Goal: Information Seeking & Learning: Learn about a topic

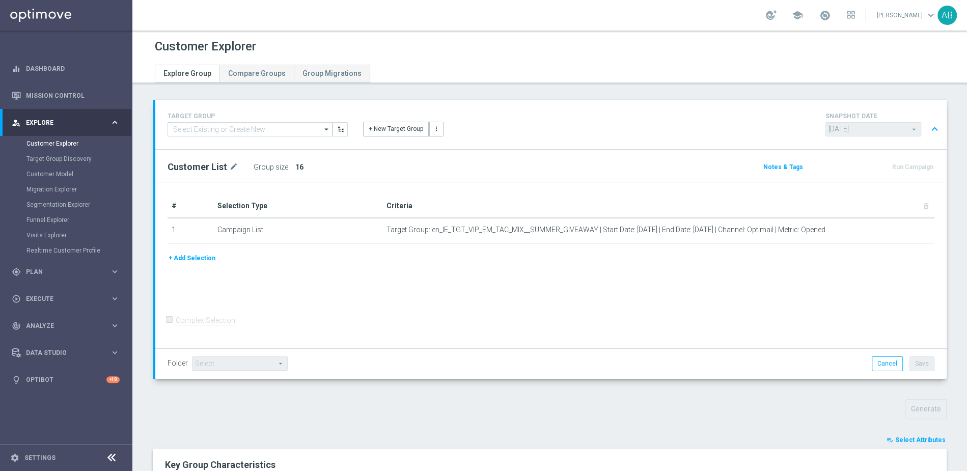
scroll to position [322, 0]
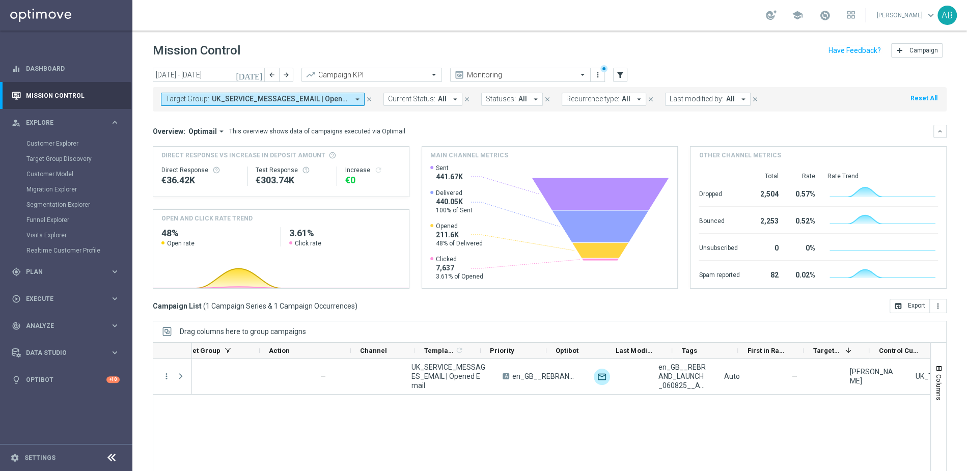
scroll to position [0, 234]
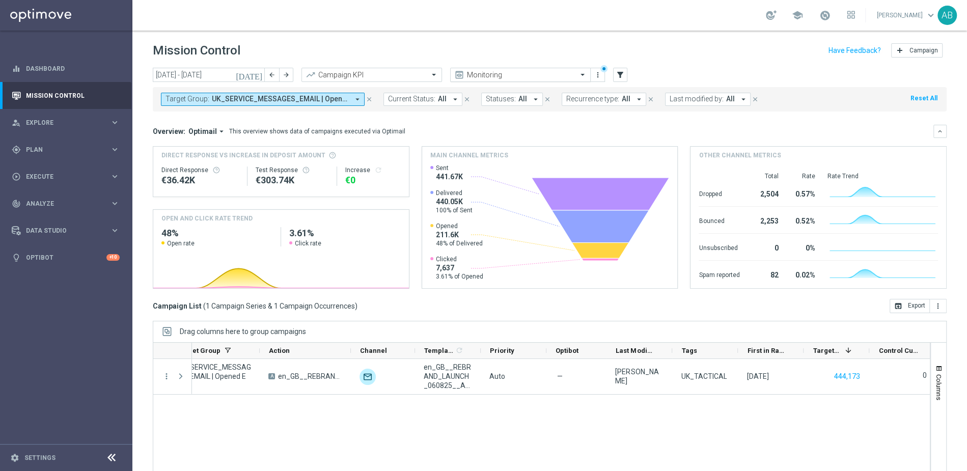
click at [370, 99] on icon "close" at bounding box center [369, 99] width 7 height 7
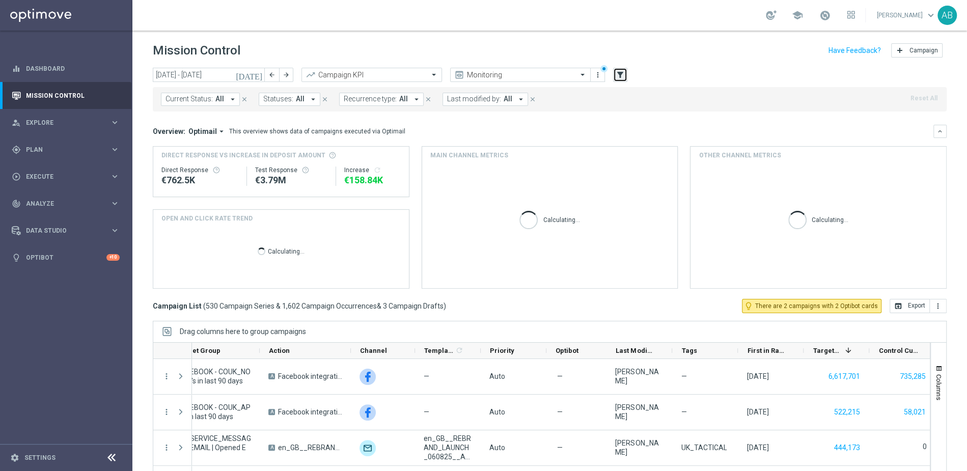
click at [621, 73] on icon "filter_alt" at bounding box center [620, 74] width 9 height 9
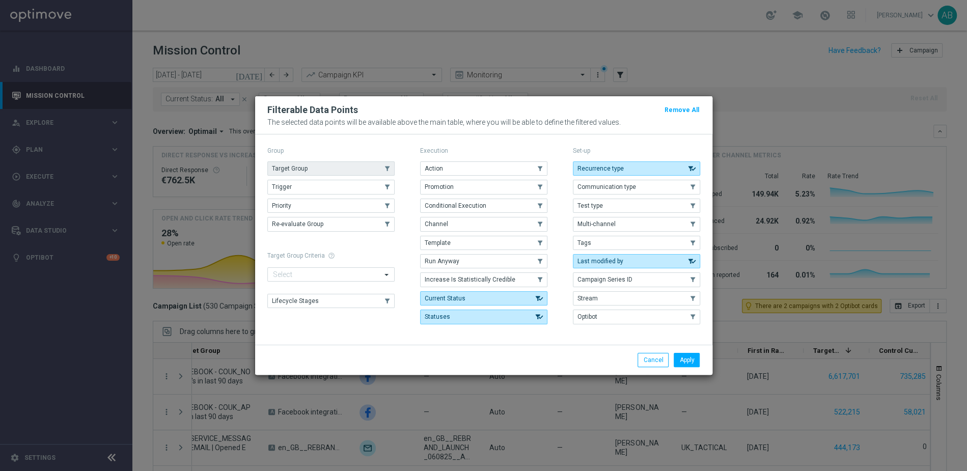
click at [319, 172] on button "Target Group" at bounding box center [330, 168] width 127 height 14
click at [695, 361] on button "Apply" at bounding box center [687, 360] width 26 height 14
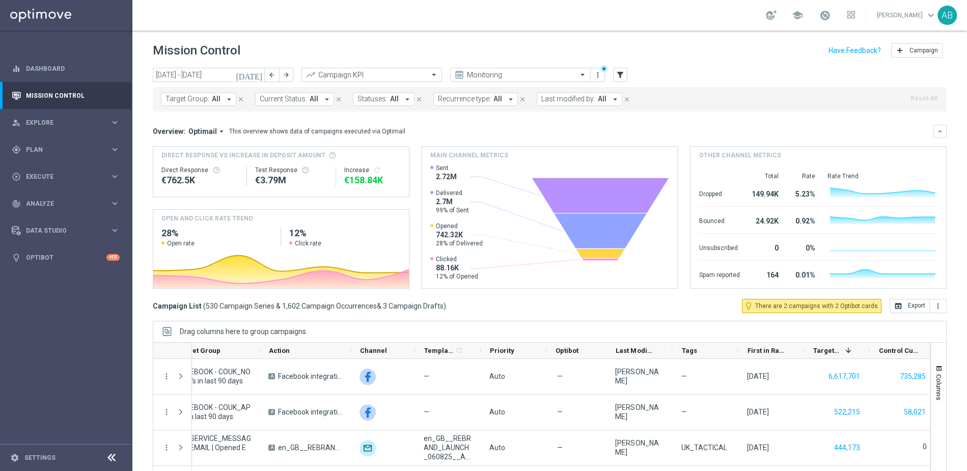
click at [229, 98] on icon "arrow_drop_down" at bounding box center [229, 99] width 9 height 9
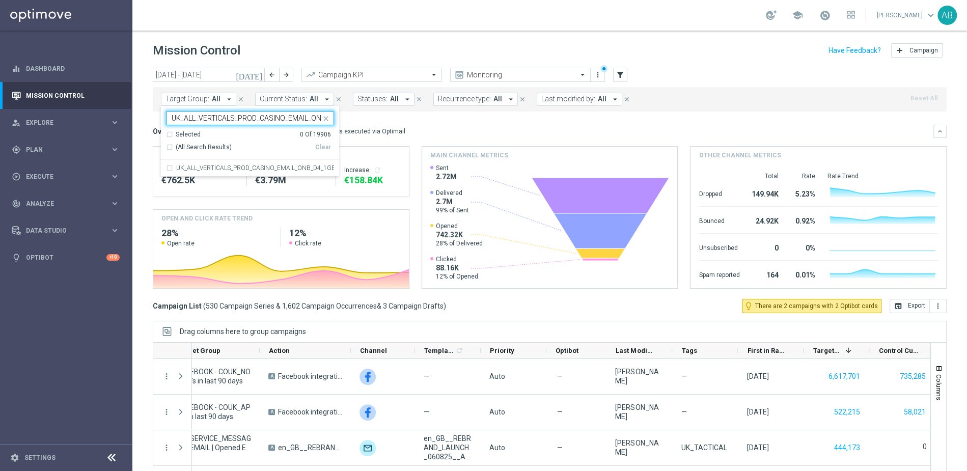
scroll to position [0, 117]
click at [190, 172] on div "UK_ALL_VERTICALS_PROD_CASINO_EMAIL_ONB_D4_1GBP_0R_FREE_SPINS_BONUS" at bounding box center [250, 168] width 168 height 16
type input "UK_ALL_VERTICALS_PROD_CASINO_EMAIL_ONB_D4_1GBP_0R_FREE_SPINS_BONUS"
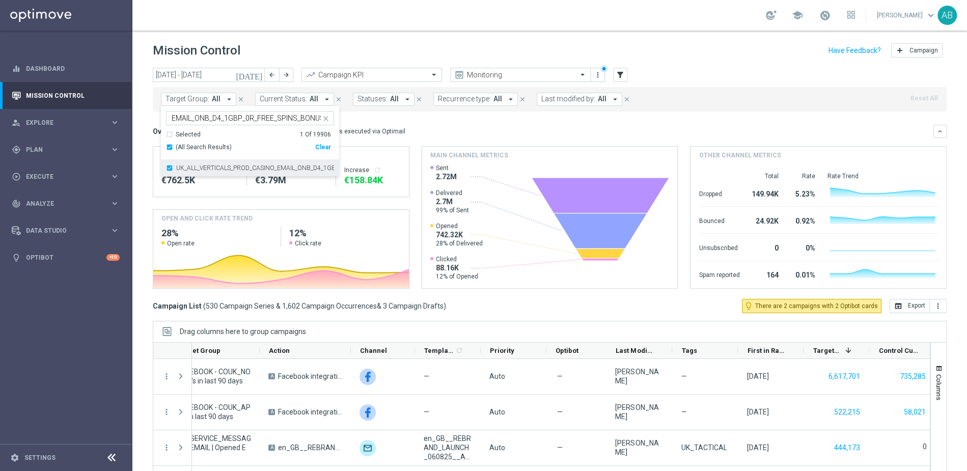
scroll to position [0, 0]
click at [339, 45] on div "Mission Control add Campaign" at bounding box center [550, 51] width 794 height 20
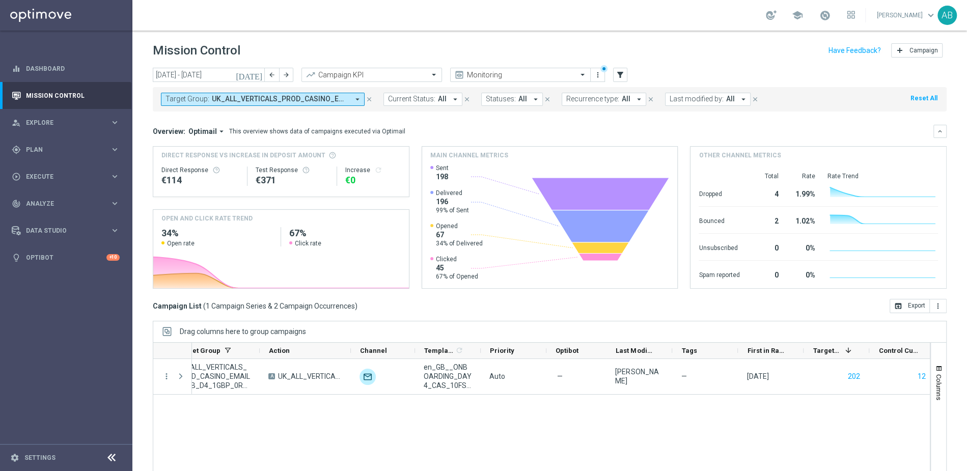
click at [262, 75] on icon "[DATE]" at bounding box center [249, 74] width 27 height 9
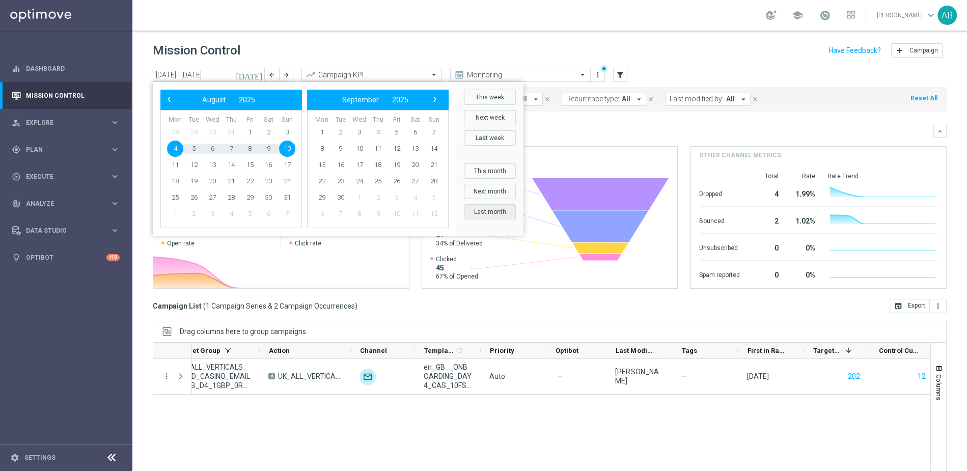
click at [500, 211] on button "Last month" at bounding box center [490, 211] width 52 height 15
type input "[DATE] - [DATE]"
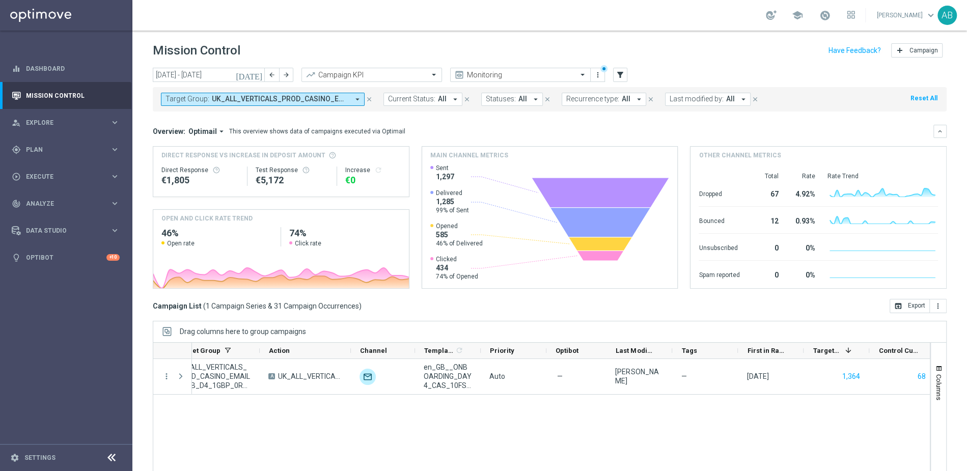
click at [357, 97] on icon "arrow_drop_down" at bounding box center [357, 99] width 9 height 9
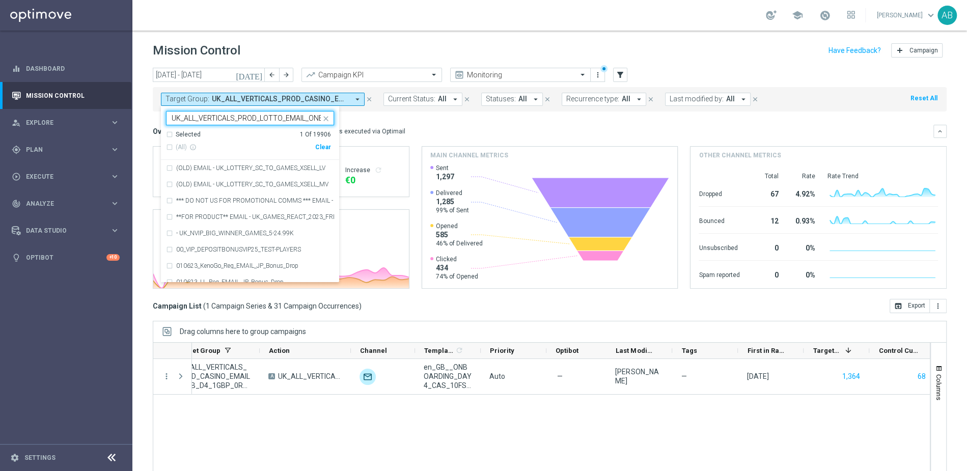
scroll to position [0, 113]
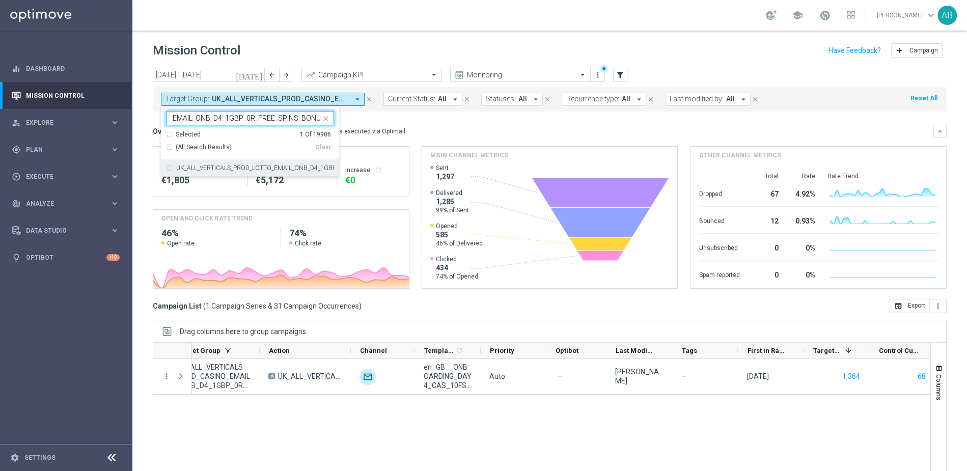
click at [249, 166] on label "UK_ALL_VERTICALS_PROD_LOTTO_EMAIL_ONB_D4_1GBP_0R_FREE_SPINS_BONUS" at bounding box center [255, 168] width 158 height 6
type input "UK_ALL_VERTICALS_PROD_LOTTO_EMAIL_ONB_D4_1GBP_0R_FREE_SPINS_BONUS"
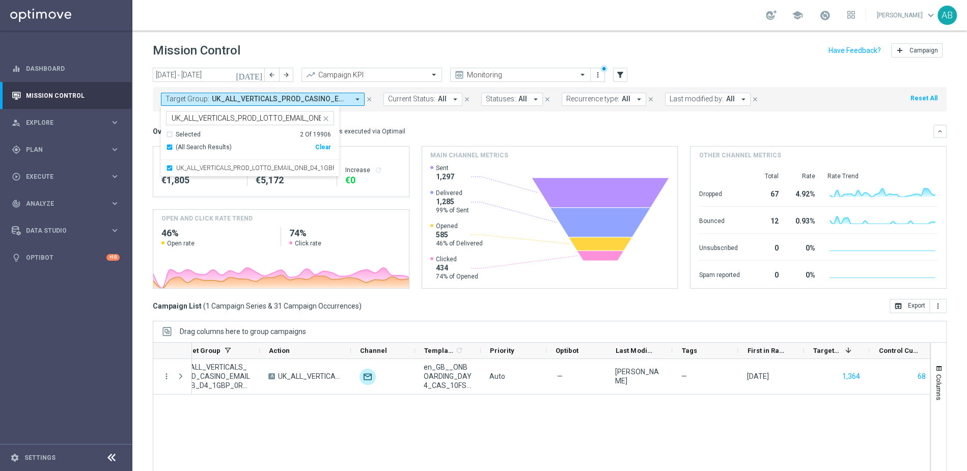
click at [372, 49] on div "Mission Control add Campaign" at bounding box center [550, 51] width 794 height 20
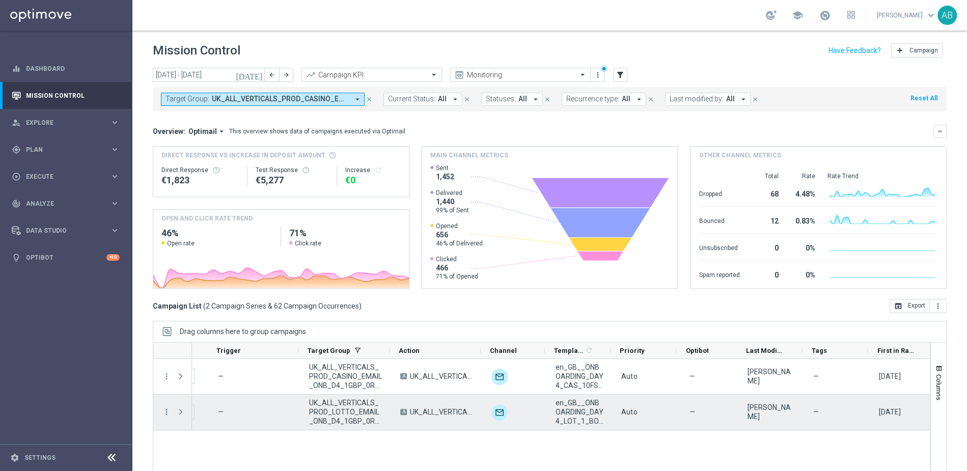
scroll to position [0, 88]
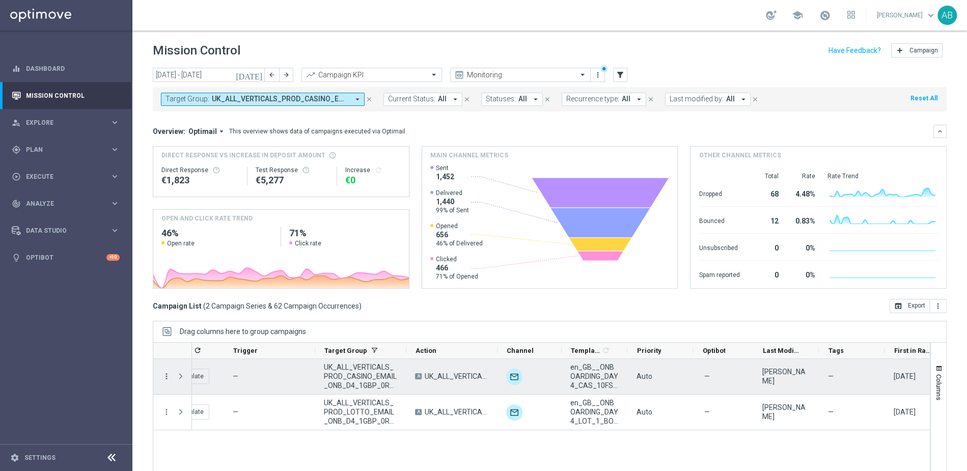
click at [167, 377] on icon "more_vert" at bounding box center [166, 376] width 9 height 9
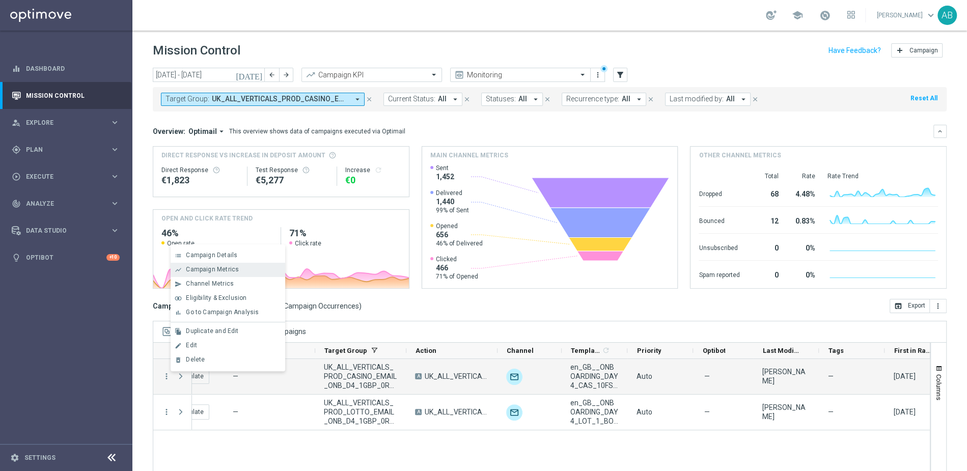
click at [223, 265] on div "show_chart Campaign Metrics" at bounding box center [228, 270] width 115 height 14
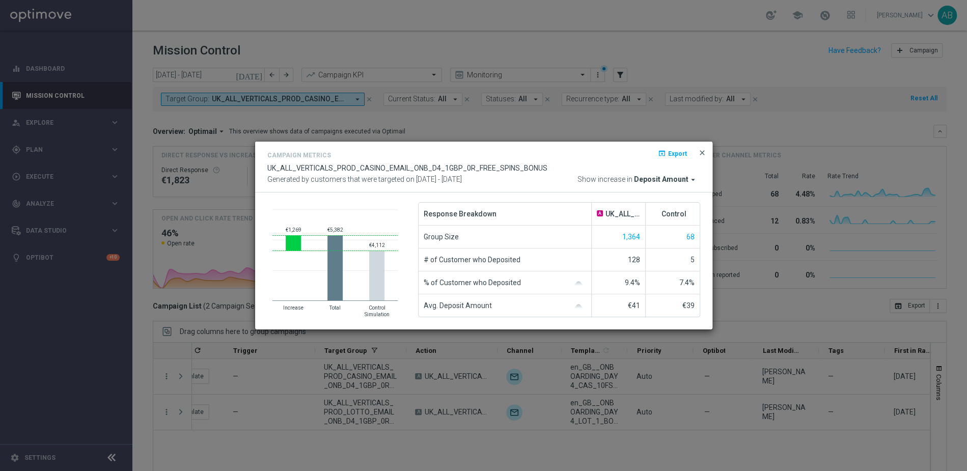
click at [703, 150] on span "close" at bounding box center [702, 153] width 8 height 8
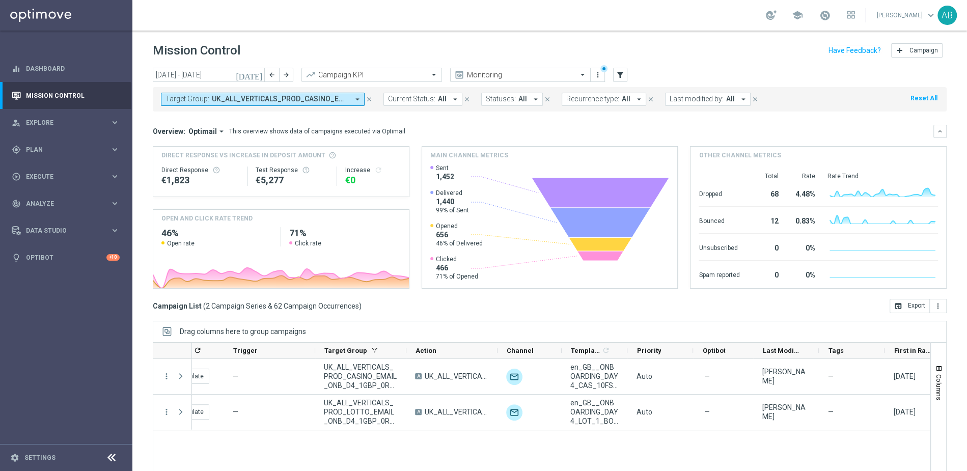
click at [357, 100] on icon "arrow_drop_down" at bounding box center [357, 99] width 9 height 9
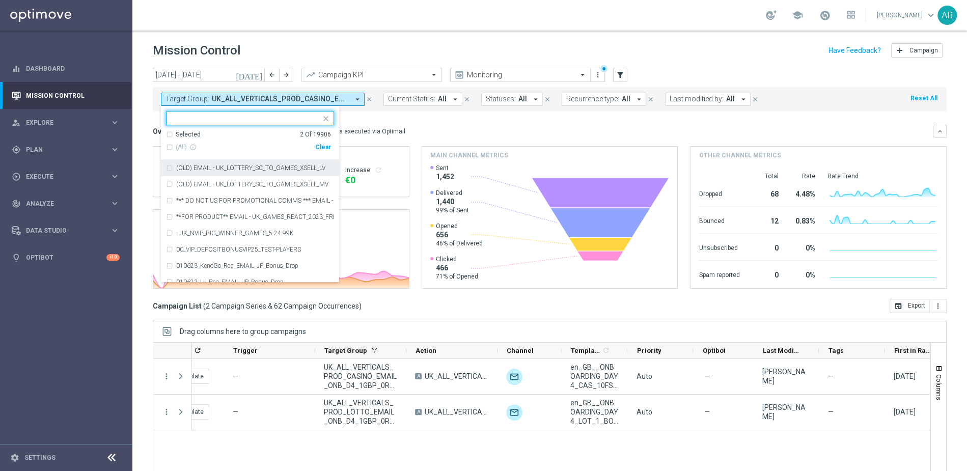
click at [0, 0] on div "Clear" at bounding box center [0, 0] width 0 height 0
click at [452, 51] on div "Mission Control add Campaign" at bounding box center [550, 51] width 794 height 20
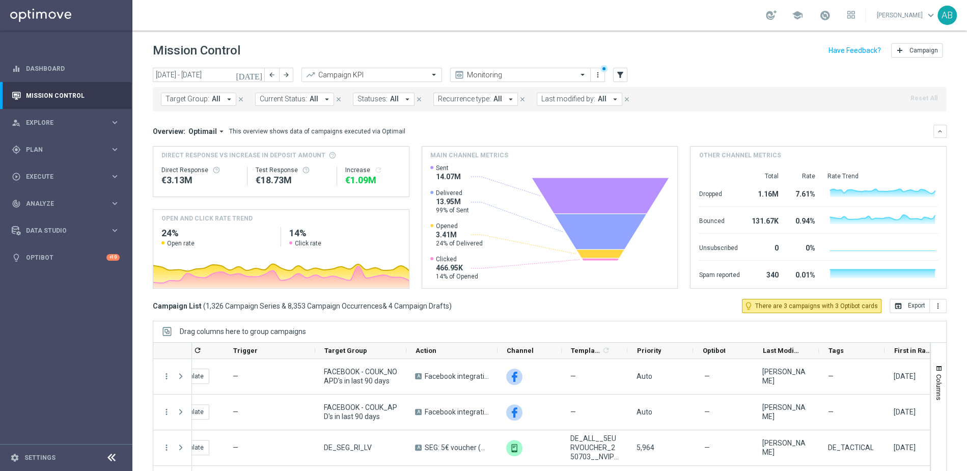
click at [228, 99] on icon "arrow_drop_down" at bounding box center [229, 99] width 9 height 9
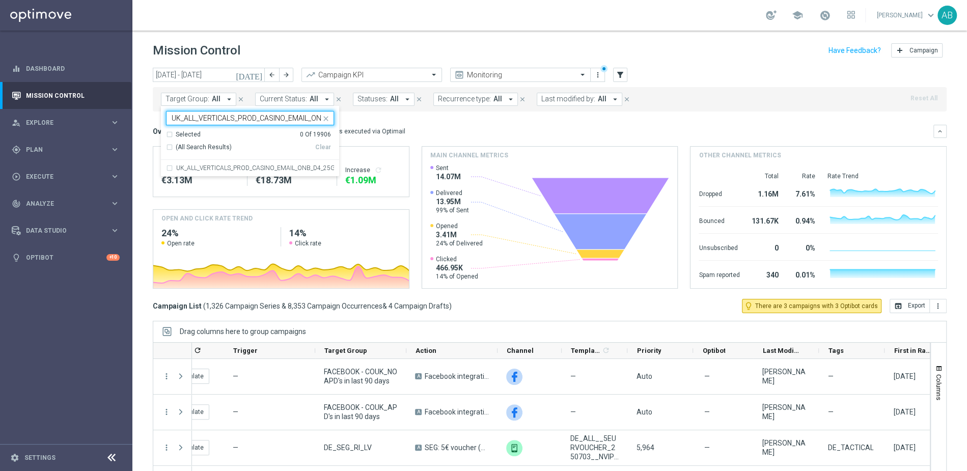
scroll to position [0, 66]
click at [203, 169] on label "UK_ALL_VERTICALS_PROD_CASINO_EMAIL_ONB_D4_25GBP_BONUS" at bounding box center [255, 168] width 158 height 6
type input "UK_ALL_VERTICALS_PROD_CASINO_EMAIL_ONB_D4_25GBP_BONUS"
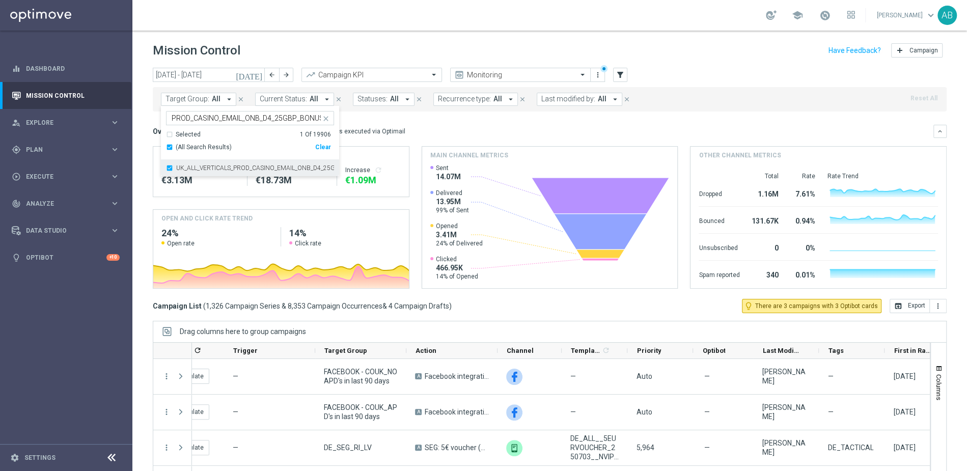
scroll to position [0, 0]
click at [366, 49] on div "Mission Control add Campaign" at bounding box center [550, 51] width 794 height 20
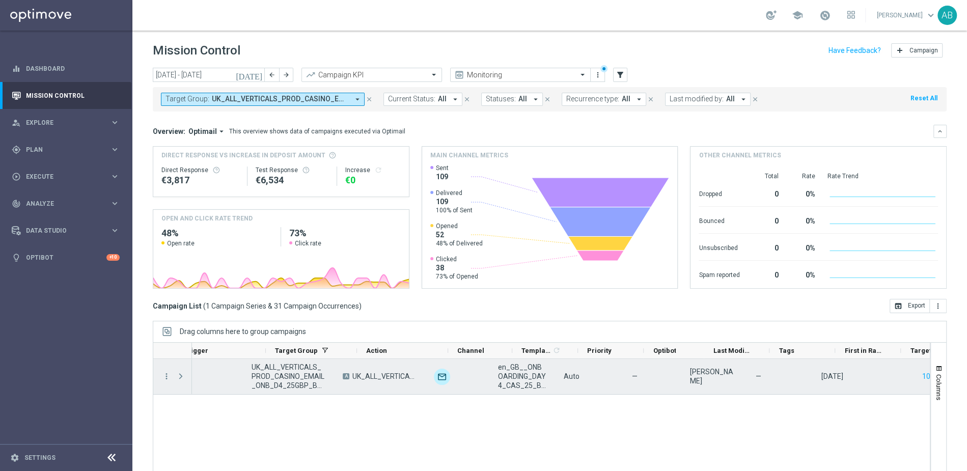
scroll to position [0, 137]
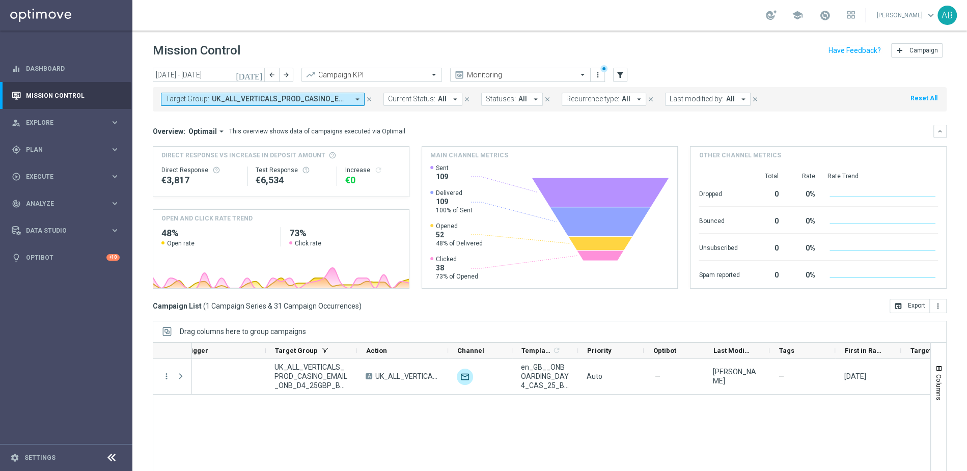
click at [361, 98] on icon "arrow_drop_down" at bounding box center [357, 99] width 9 height 9
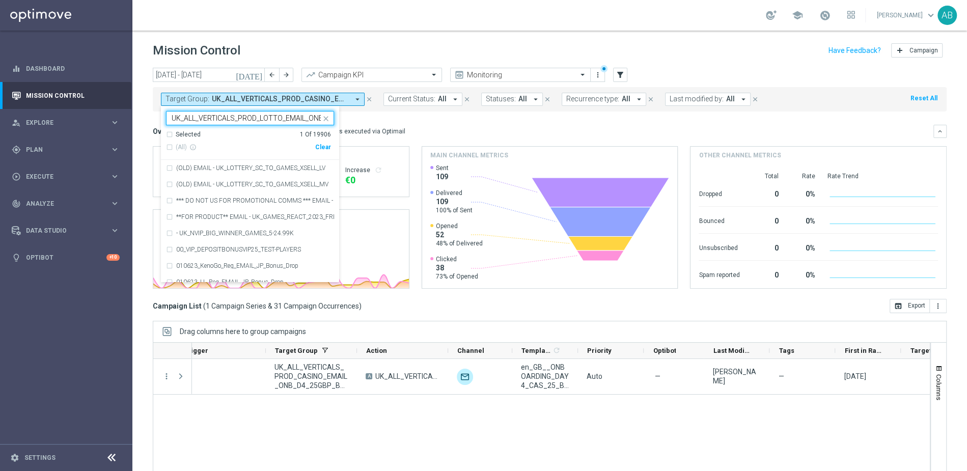
scroll to position [0, 63]
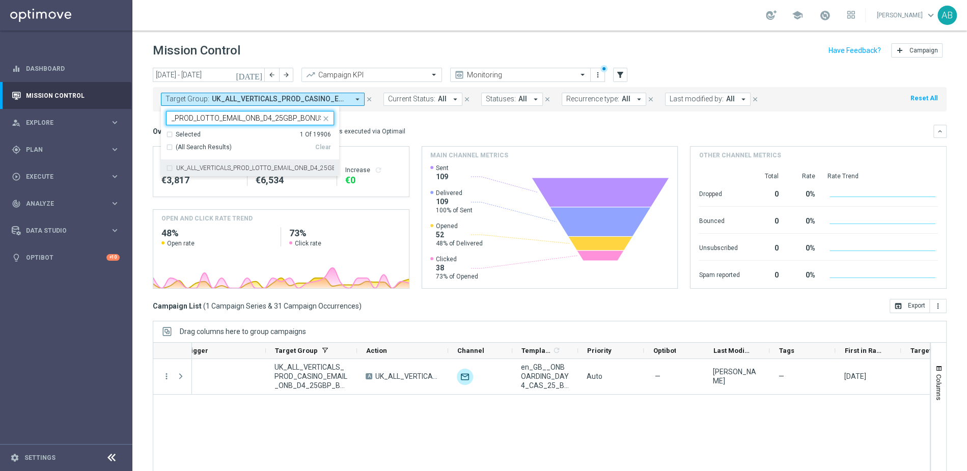
click at [253, 163] on div "UK_ALL_VERTICALS_PROD_LOTTO_EMAIL_ONB_D4_25GBP_BONUS" at bounding box center [250, 168] width 168 height 16
type input "UK_ALL_VERTICALS_PROD_LOTTO_EMAIL_ONB_D4_25GBP_BONUS"
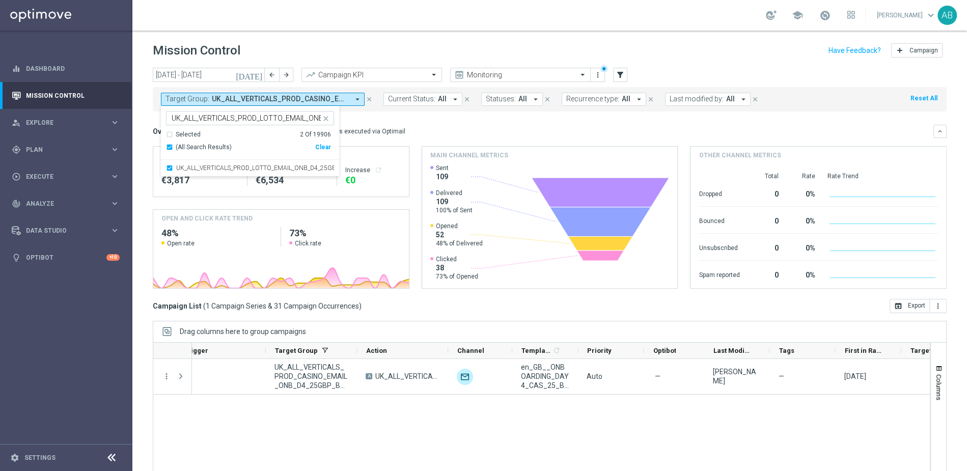
click at [408, 44] on div "Mission Control add Campaign" at bounding box center [550, 51] width 794 height 20
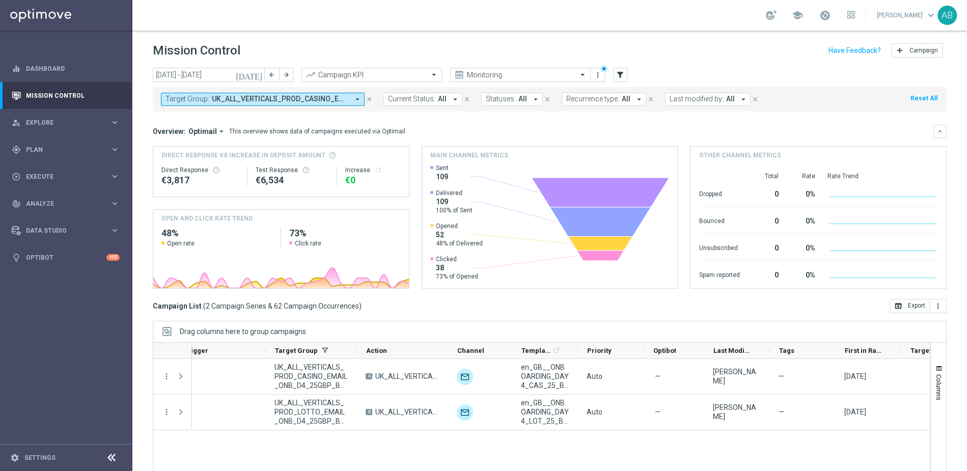
click at [359, 101] on icon "arrow_drop_down" at bounding box center [357, 99] width 9 height 9
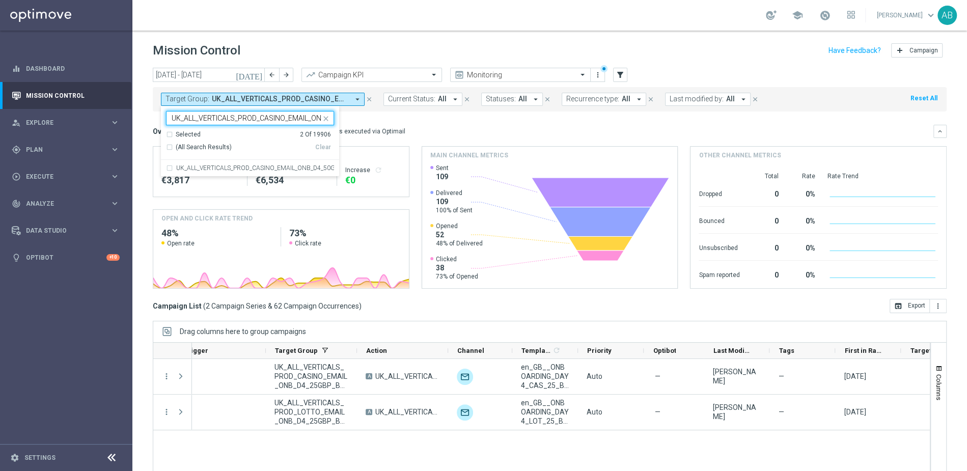
scroll to position [0, 66]
click at [219, 164] on div "UK_ALL_VERTICALS_PROD_CASINO_EMAIL_ONB_D4_50GBP_BONUS" at bounding box center [250, 168] width 168 height 16
type input "UK_ALL_VERTICALS_PROD_CASINO_EMAIL_ONB_D4_50GBP_BONUS"
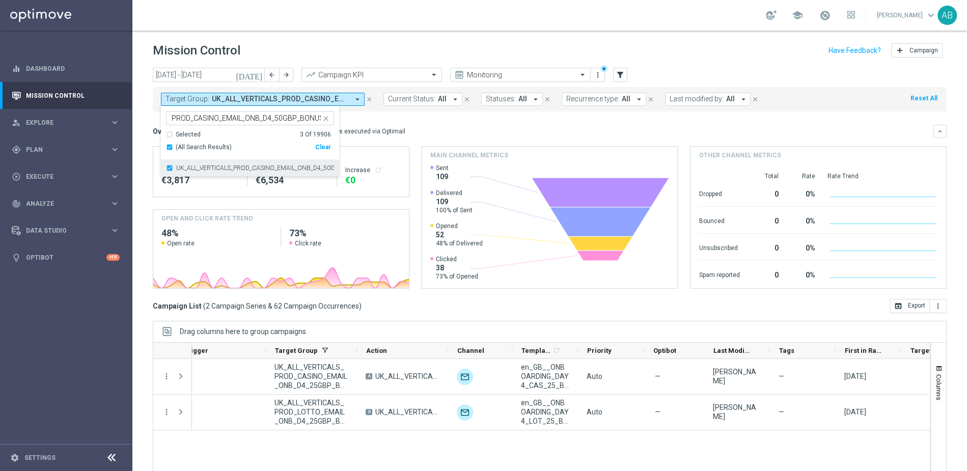
scroll to position [0, 0]
click at [429, 49] on div "Mission Control add Campaign" at bounding box center [550, 51] width 794 height 20
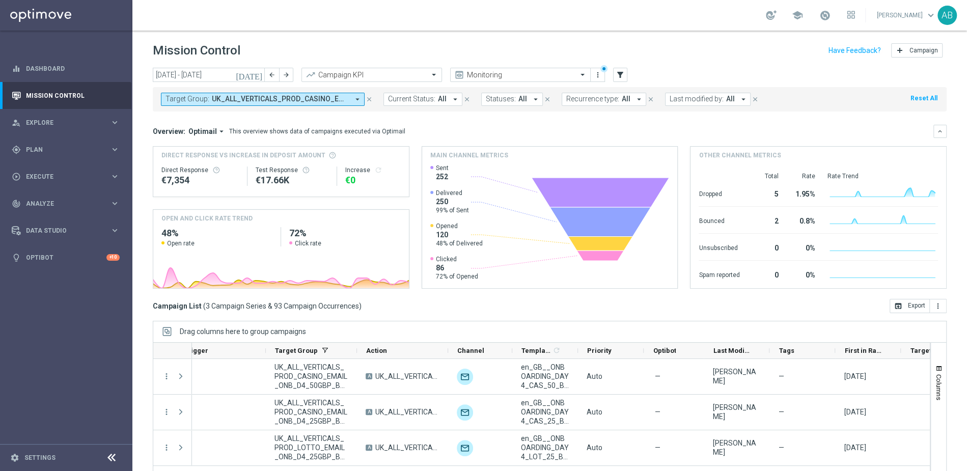
click at [360, 102] on icon "arrow_drop_down" at bounding box center [357, 99] width 9 height 9
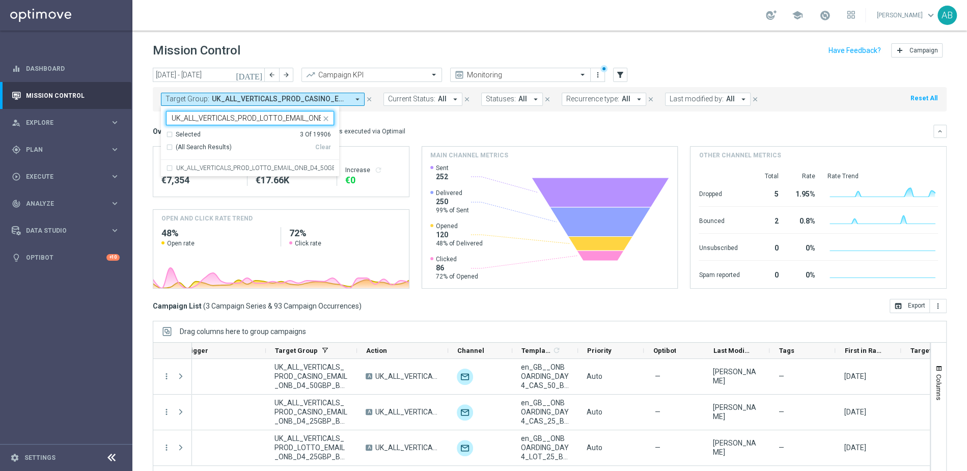
scroll to position [0, 63]
click at [233, 162] on div "UK_ALL_VERTICALS_PROD_LOTTO_EMAIL_ONB_D4_50GBP_BONUS" at bounding box center [250, 168] width 168 height 16
type input "UK_ALL_VERTICALS_PROD_LOTTO_EMAIL_ONB_D4_50GBP_BONUS"
click at [398, 49] on div "Mission Control add Campaign" at bounding box center [550, 51] width 794 height 20
